Goal: Find specific page/section: Locate a particular part of the current website

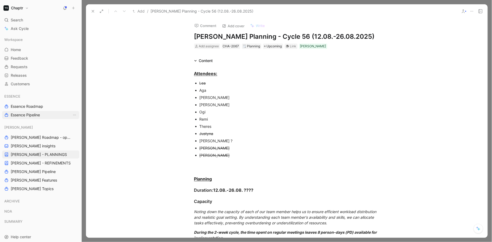
scroll to position [509, 7]
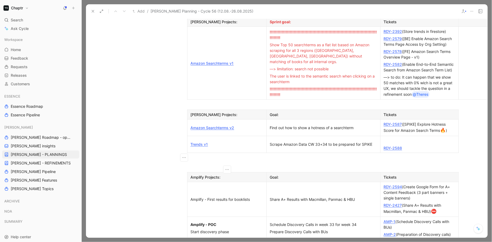
scroll to position [457, 7]
drag, startPoint x: 221, startPoint y: 205, endPoint x: 189, endPoint y: 205, distance: 31.6
click at [189, 221] on p "Amplify - POC" at bounding box center [227, 224] width 77 height 7
click at [200, 222] on strong "Amplify - POC" at bounding box center [204, 224] width 26 height 5
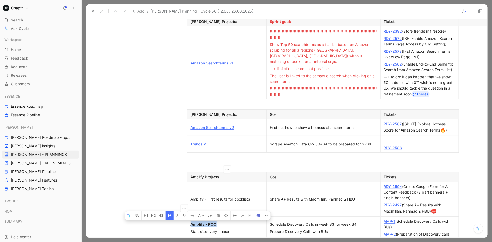
click at [200, 222] on strong "Amplify - POC" at bounding box center [204, 224] width 26 height 5
click at [195, 222] on div "Amplify - POC" at bounding box center [227, 225] width 73 height 6
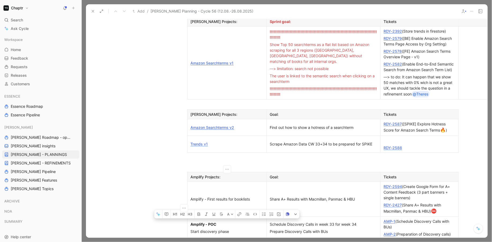
click at [195, 222] on div "Amplify - POC" at bounding box center [227, 225] width 73 height 6
click at [216, 222] on strong "Amplify - POC" at bounding box center [204, 224] width 26 height 5
drag, startPoint x: 217, startPoint y: 205, endPoint x: 189, endPoint y: 204, distance: 28.4
click at [189, 221] on p "Amplify - POC" at bounding box center [227, 224] width 77 height 7
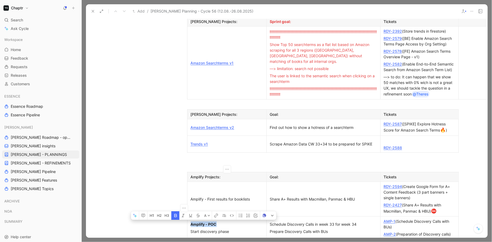
click at [174, 214] on icon "button" at bounding box center [176, 216] width 4 height 4
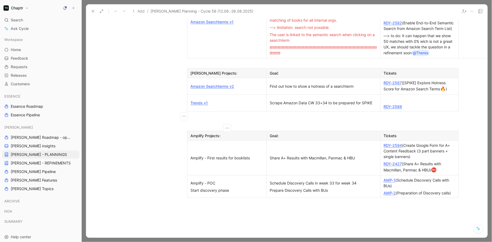
scroll to position [504, 7]
